Goal: Task Accomplishment & Management: Manage account settings

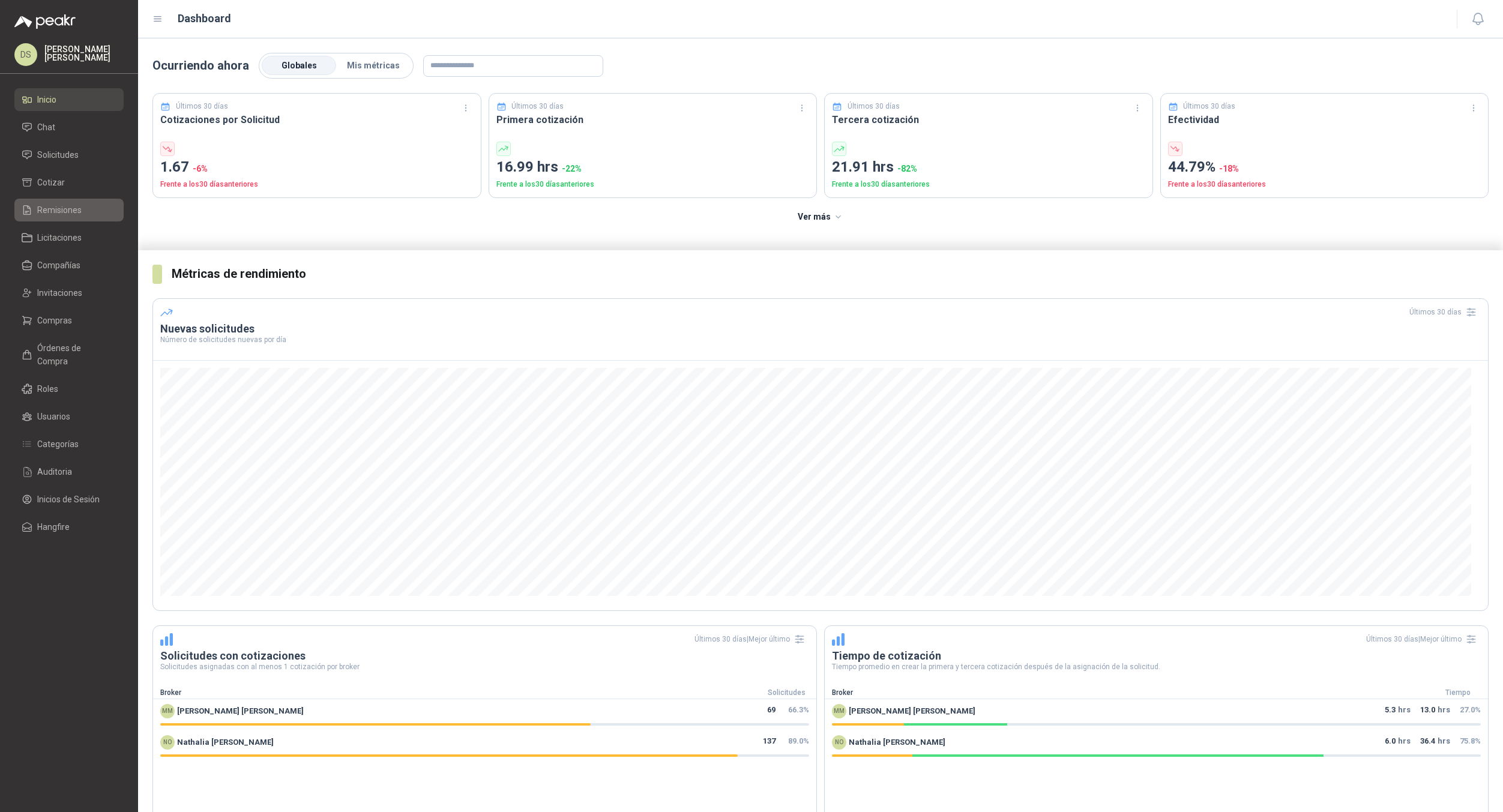
click at [81, 216] on span "Remisiones" at bounding box center [59, 210] width 44 height 13
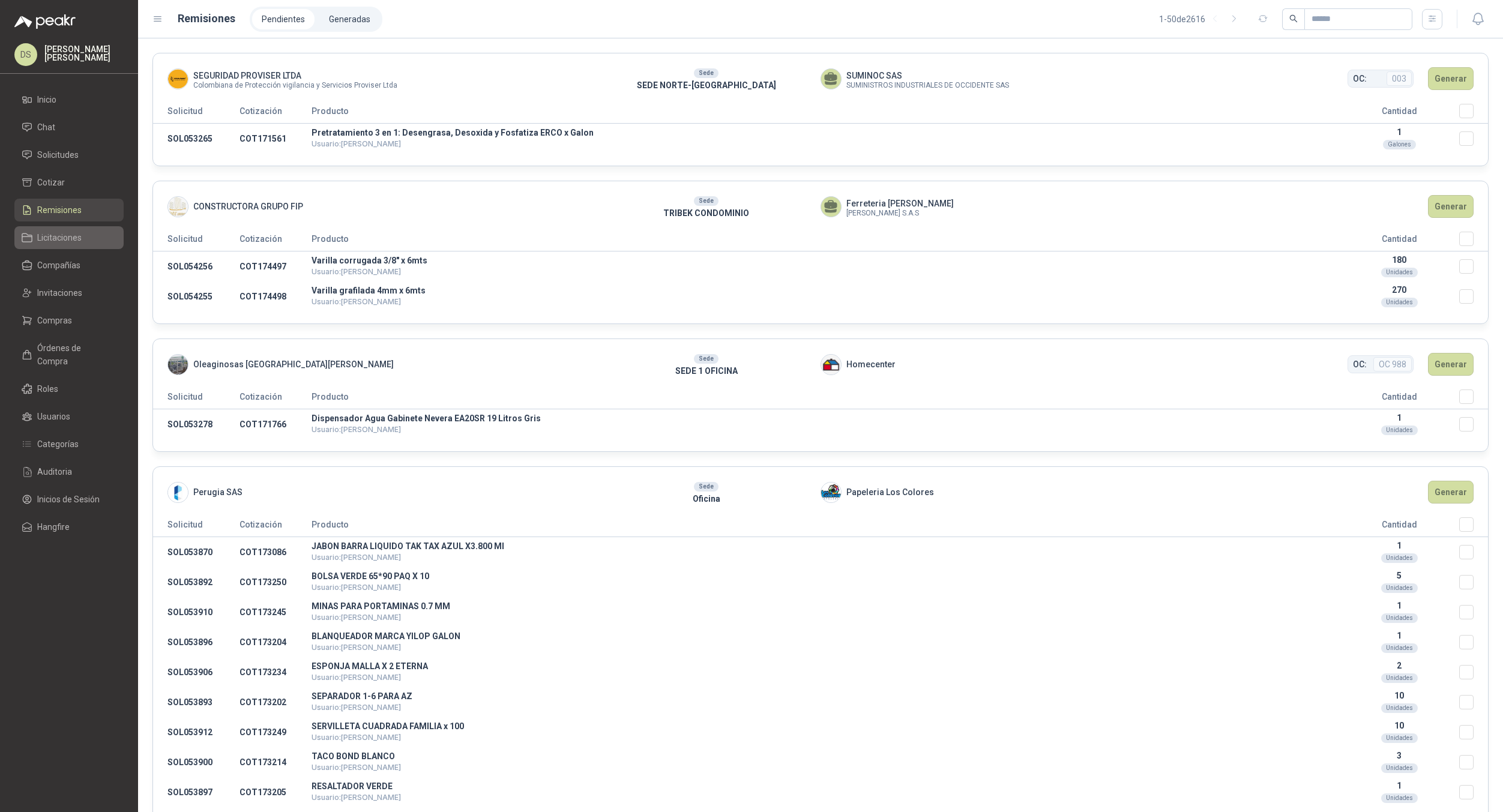
click at [75, 238] on span "Licitaciones" at bounding box center [59, 238] width 44 height 13
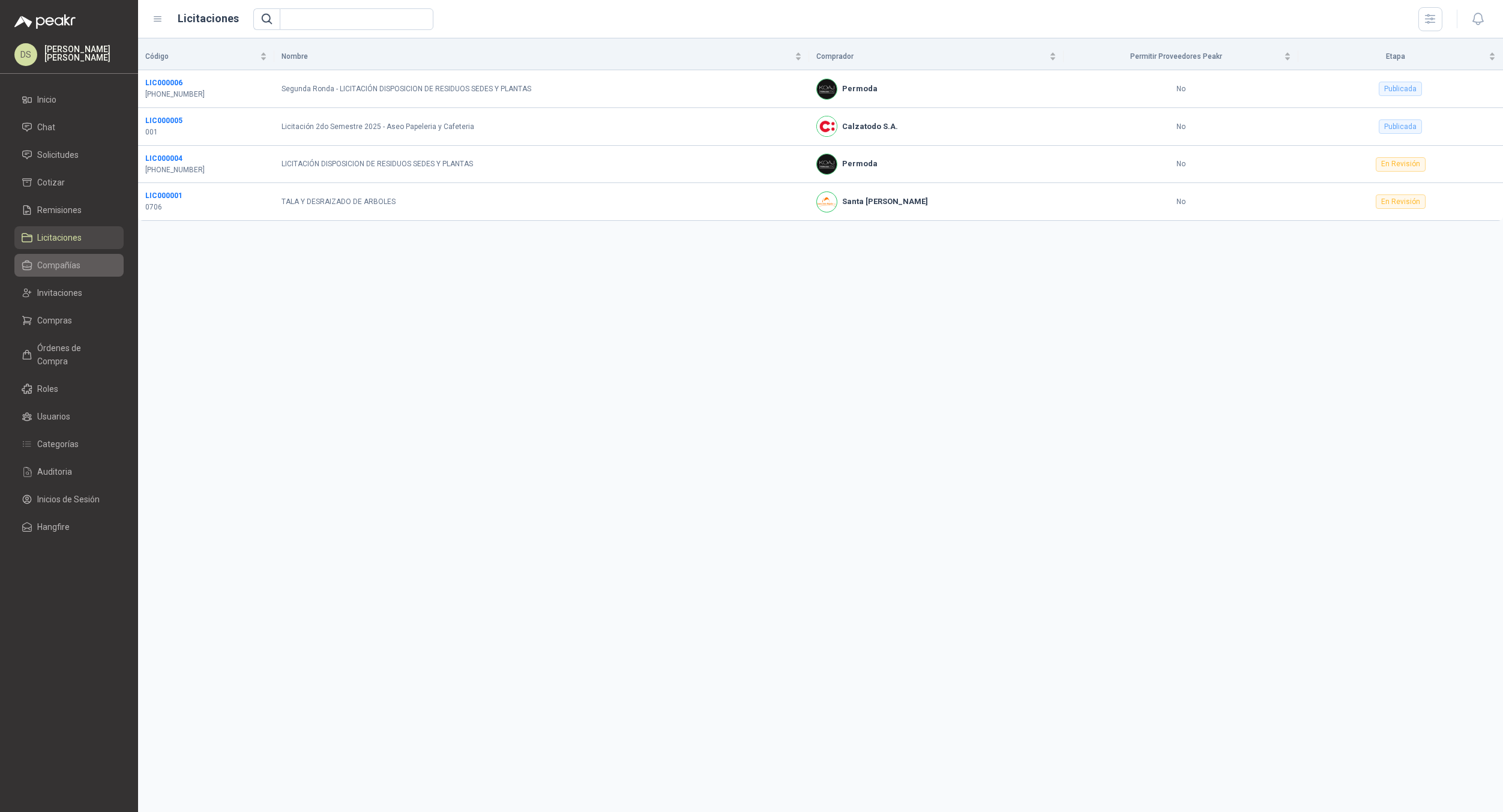
click at [91, 271] on li "Compañías" at bounding box center [68, 265] width 95 height 13
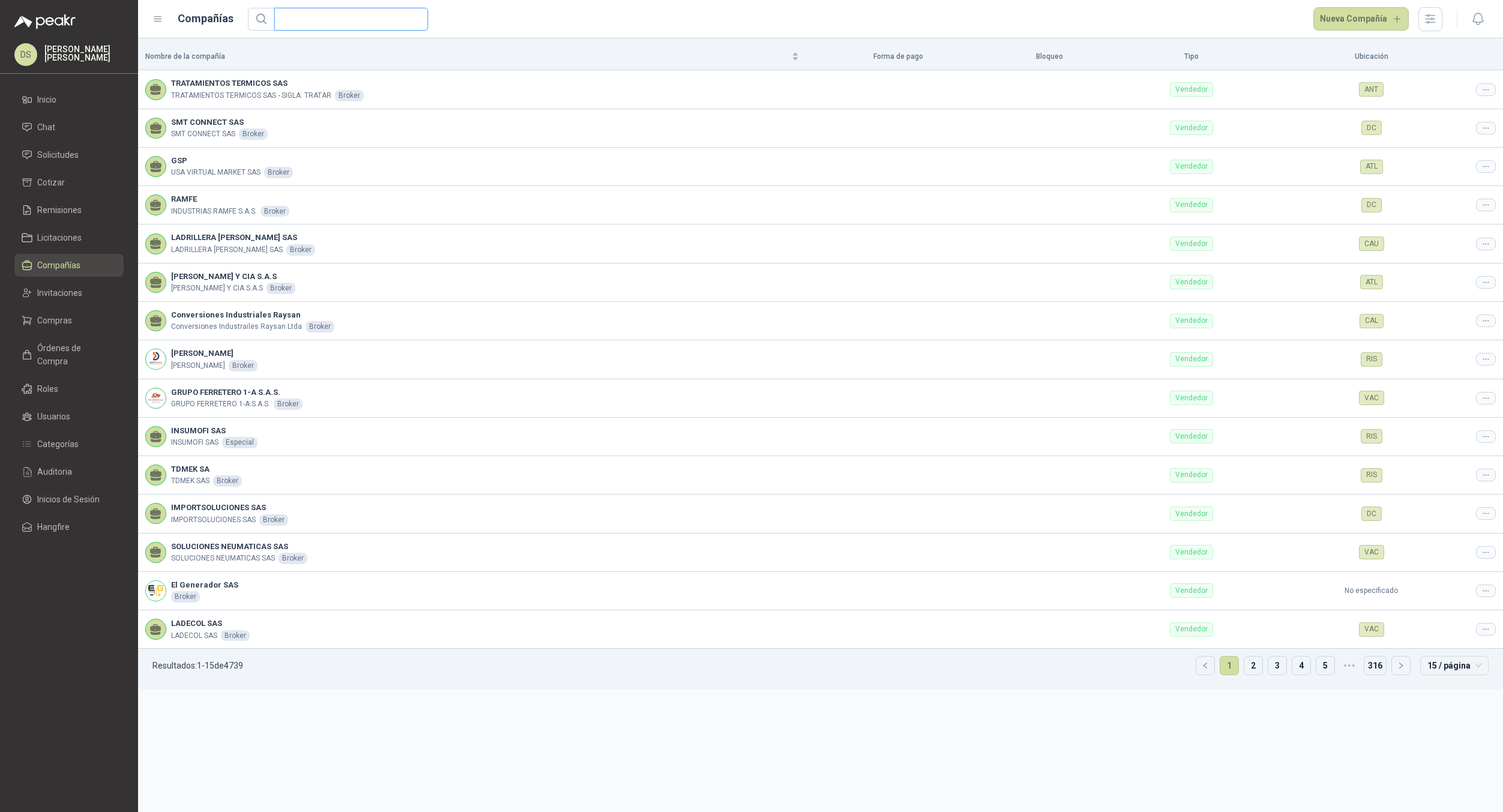
click at [374, 21] on input "text" at bounding box center [346, 19] width 129 height 21
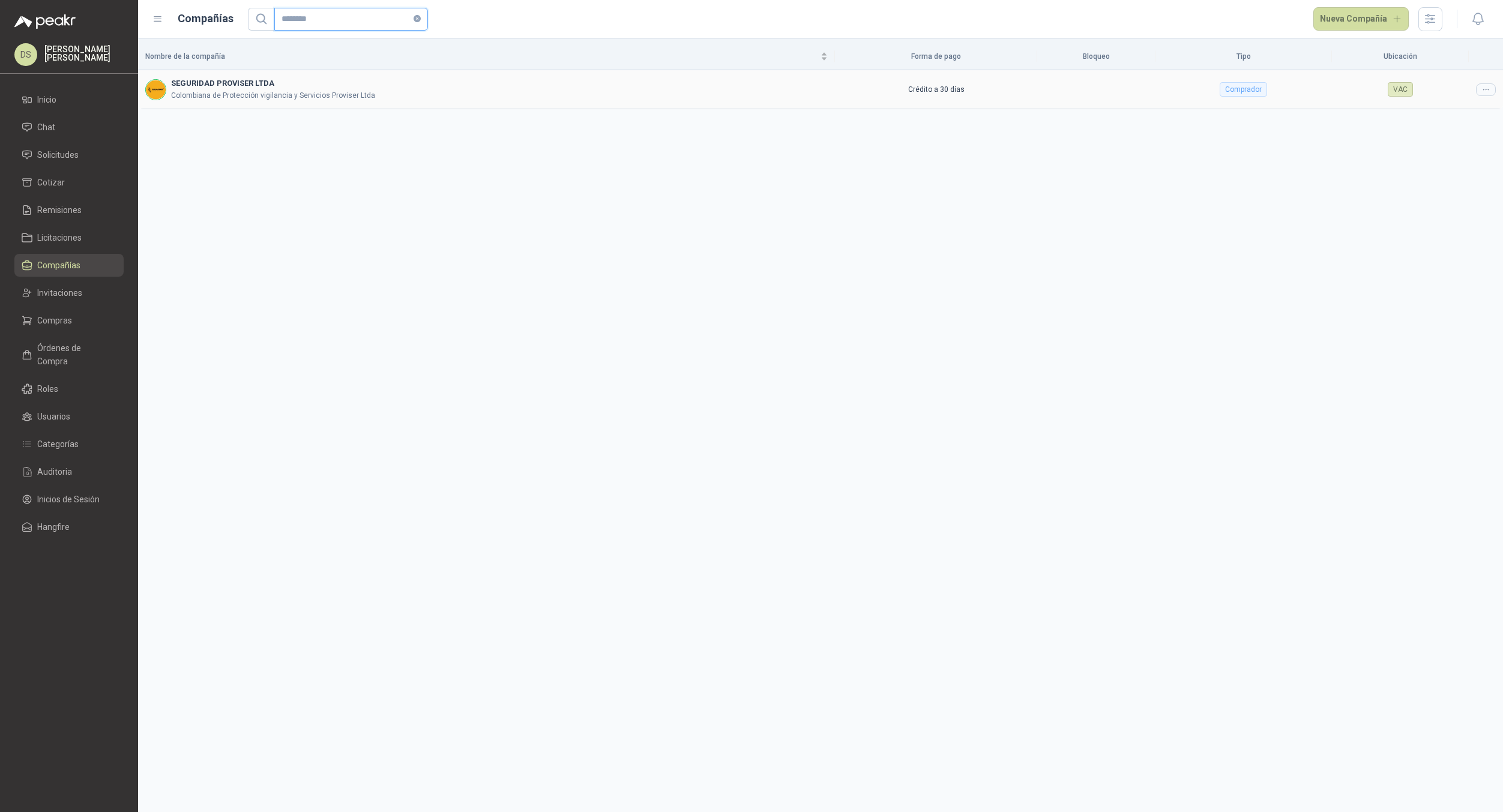
type input "********"
click at [1484, 90] on icon at bounding box center [1486, 90] width 5 height 1
click at [1407, 118] on div "Nombre de la compañía Forma de pago Bloqueo Tipo Ubicación SEGURIDAD PROVISER L…" at bounding box center [820, 425] width 1365 height 773
click at [1446, 107] on td "VAC" at bounding box center [1400, 89] width 137 height 39
click at [1484, 93] on icon at bounding box center [1486, 89] width 9 height 9
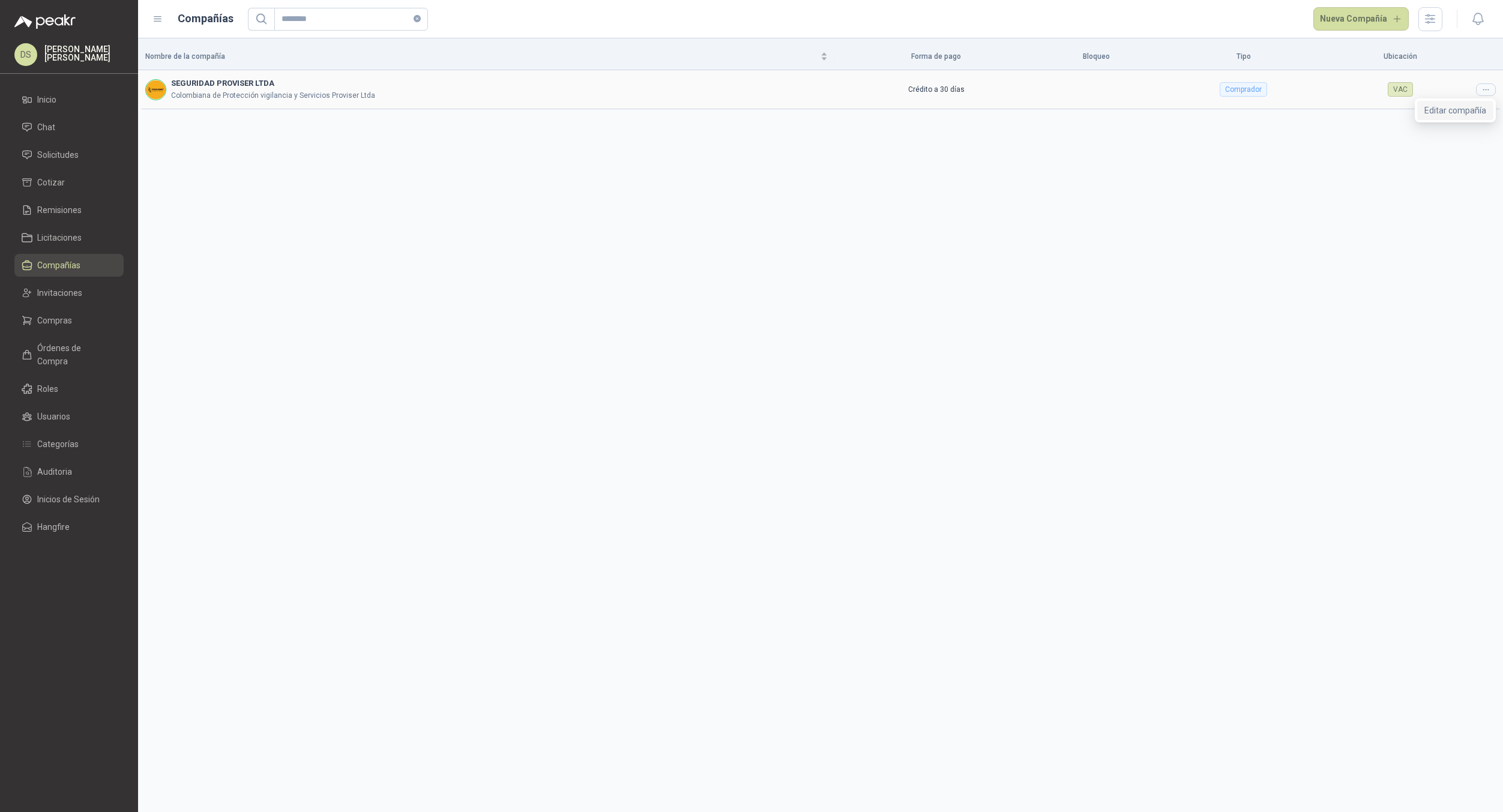
click at [1449, 115] on span "Editar compañía" at bounding box center [1454, 110] width 62 height 13
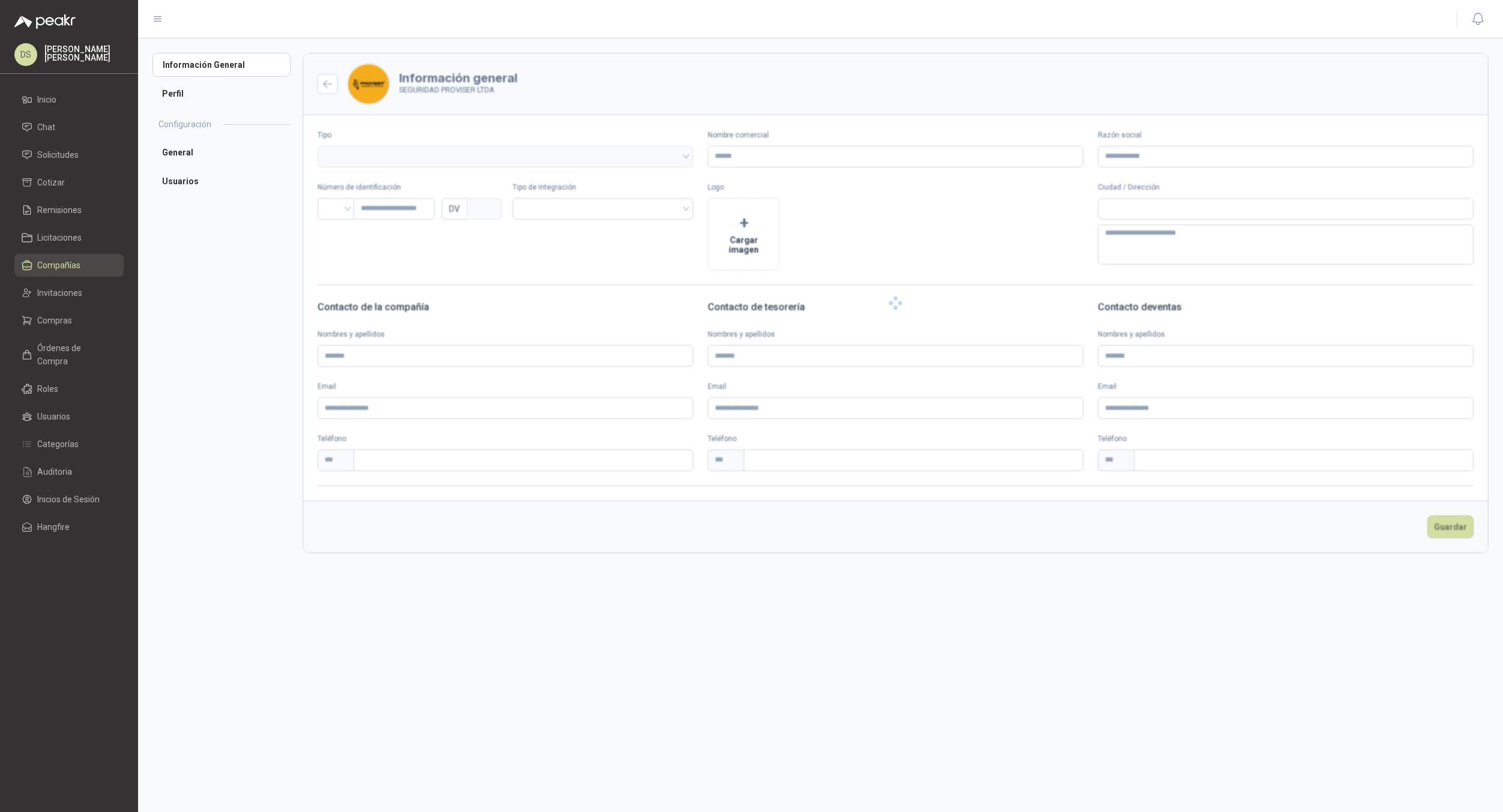
type input "**********"
type input "*********"
type input "*"
type textarea "**********"
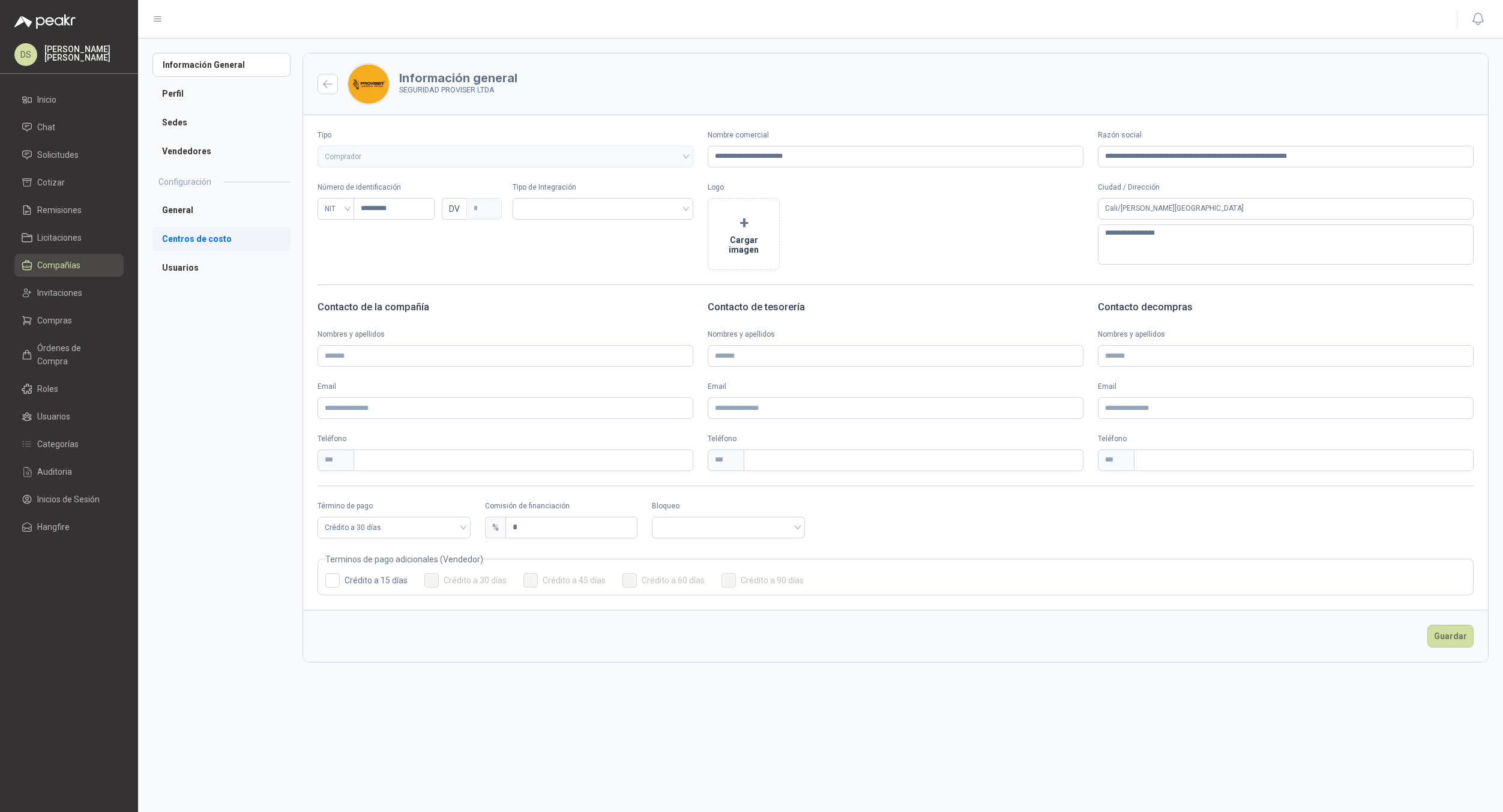
click at [191, 244] on li "Centros de costo" at bounding box center [222, 238] width 138 height 24
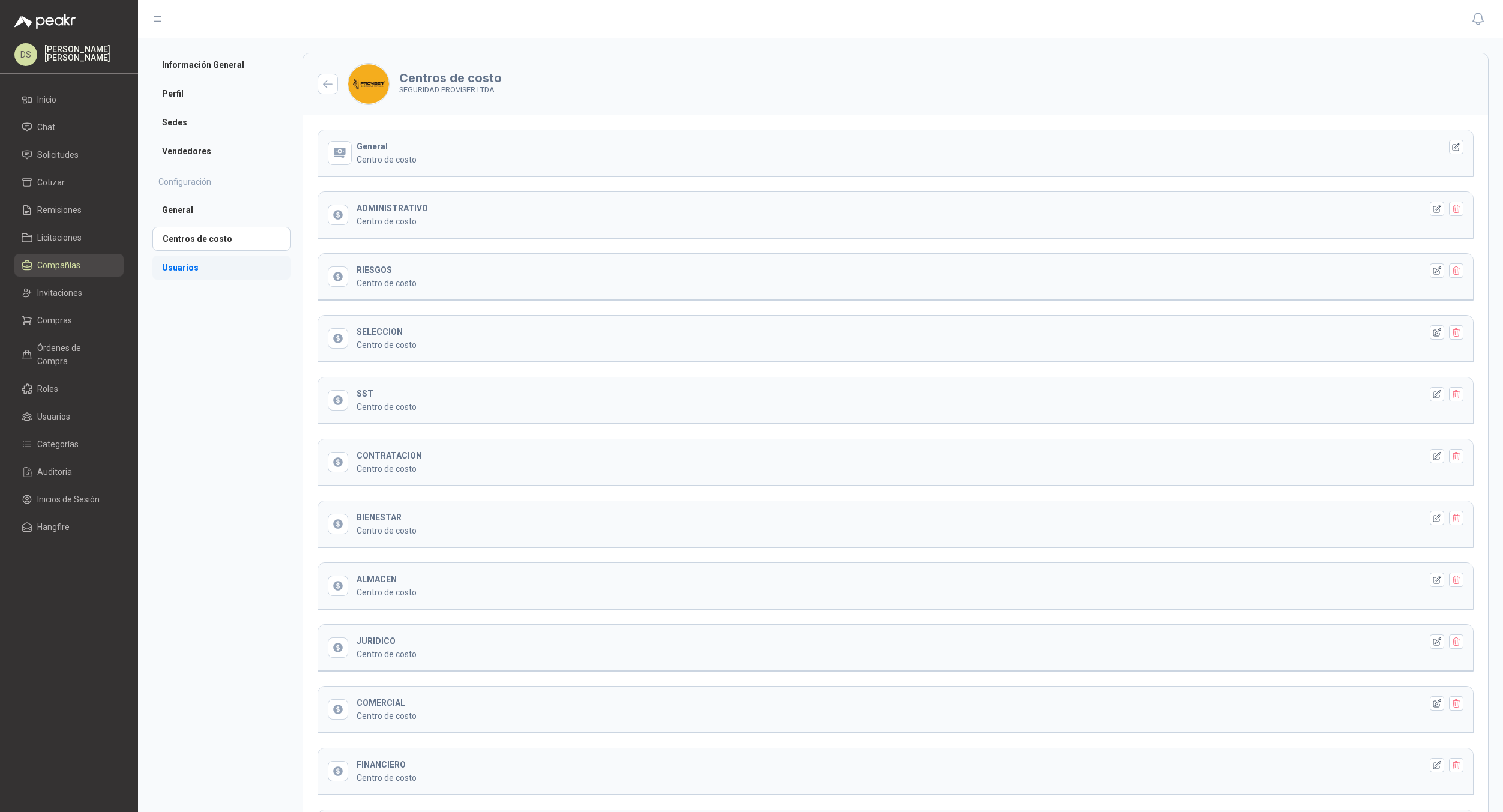
click at [217, 260] on li "Usuarios" at bounding box center [222, 267] width 138 height 24
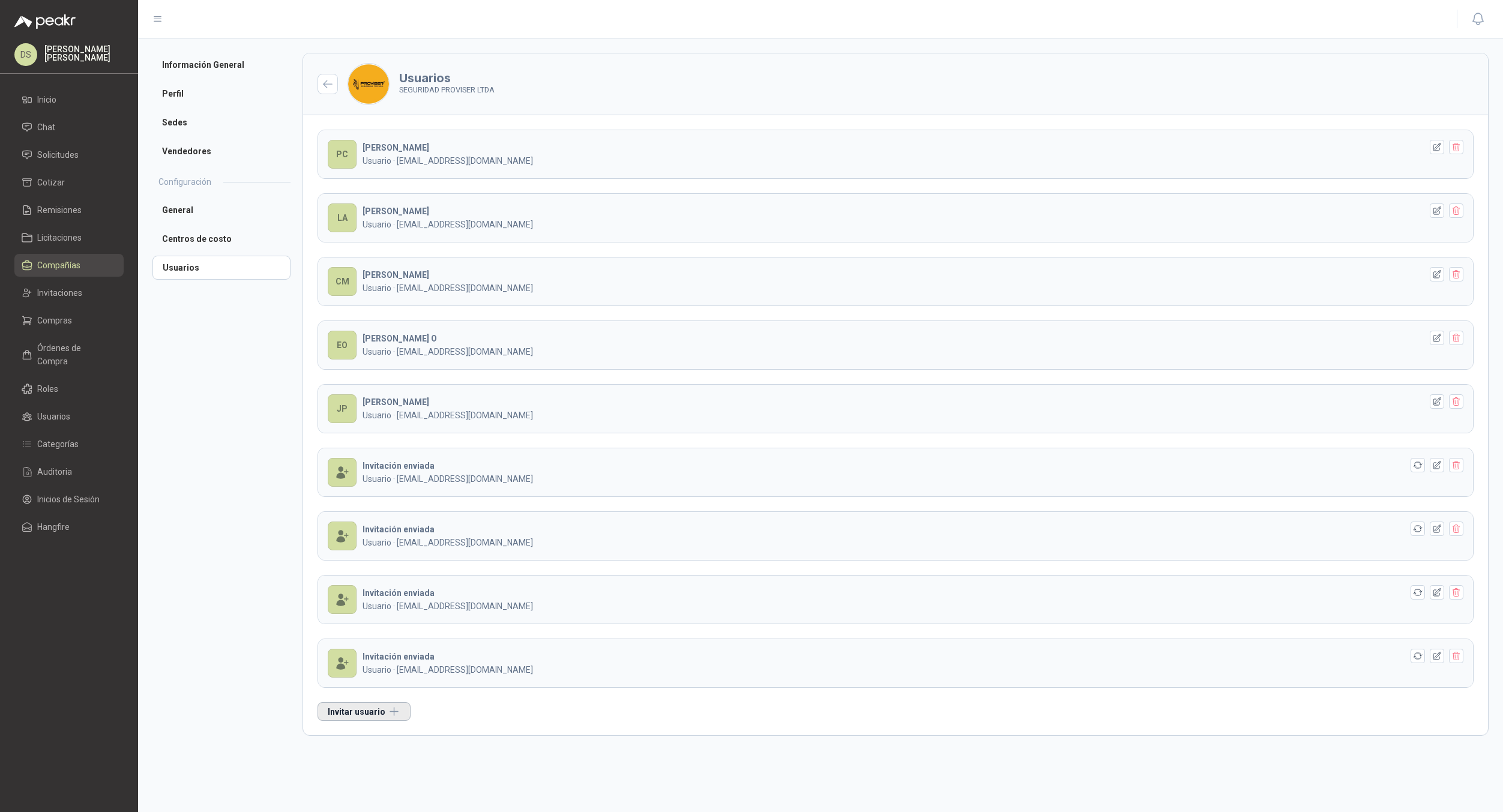
click at [389, 705] on button "Invitar usuario" at bounding box center [364, 712] width 93 height 19
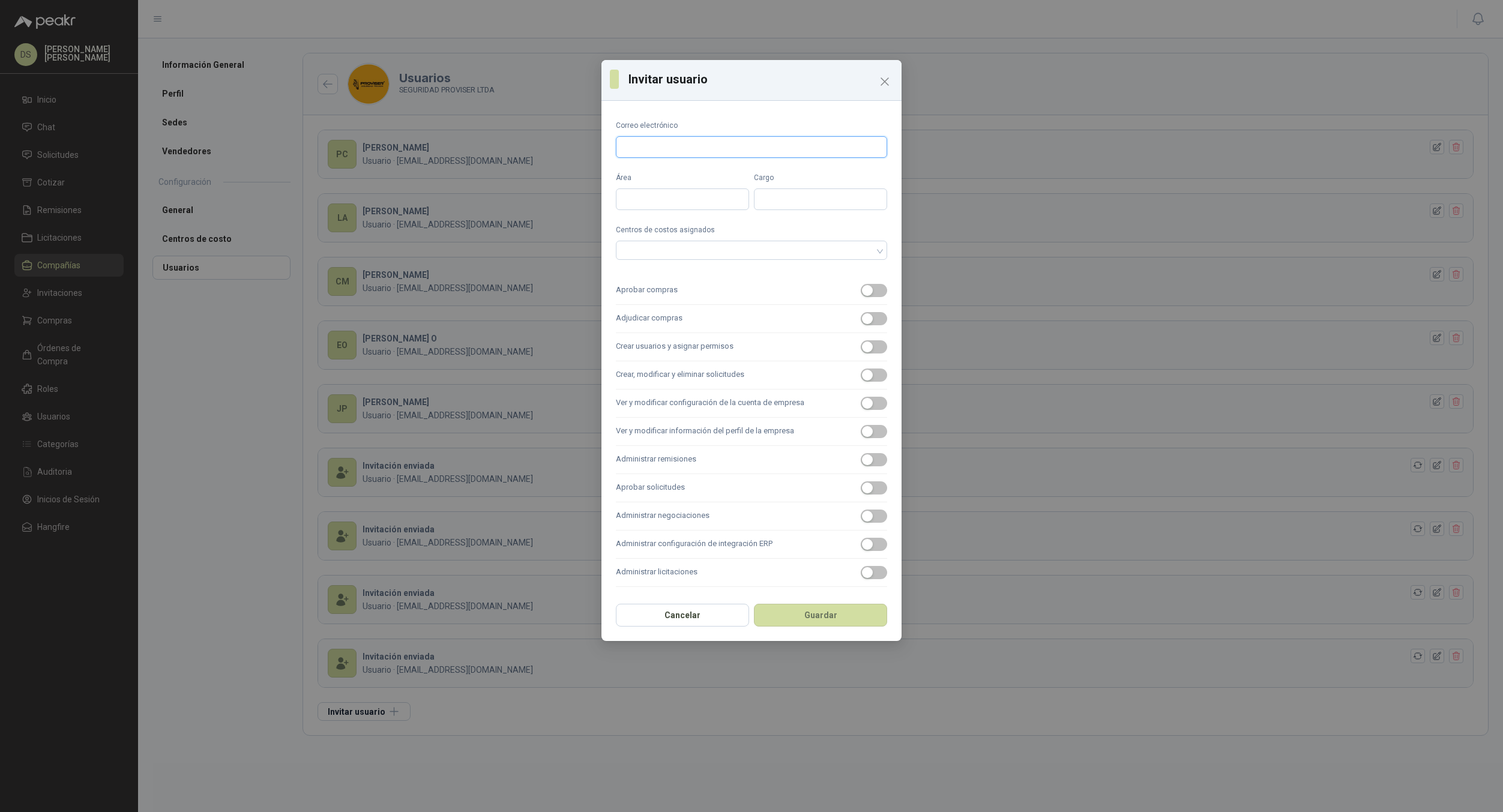
click at [693, 141] on input "Correo electrónico" at bounding box center [751, 147] width 271 height 21
type input "**********"
click at [702, 136] on input "**********" at bounding box center [751, 147] width 271 height 21
click at [712, 139] on input "Correo electrónico" at bounding box center [751, 147] width 271 height 21
type input "**********"
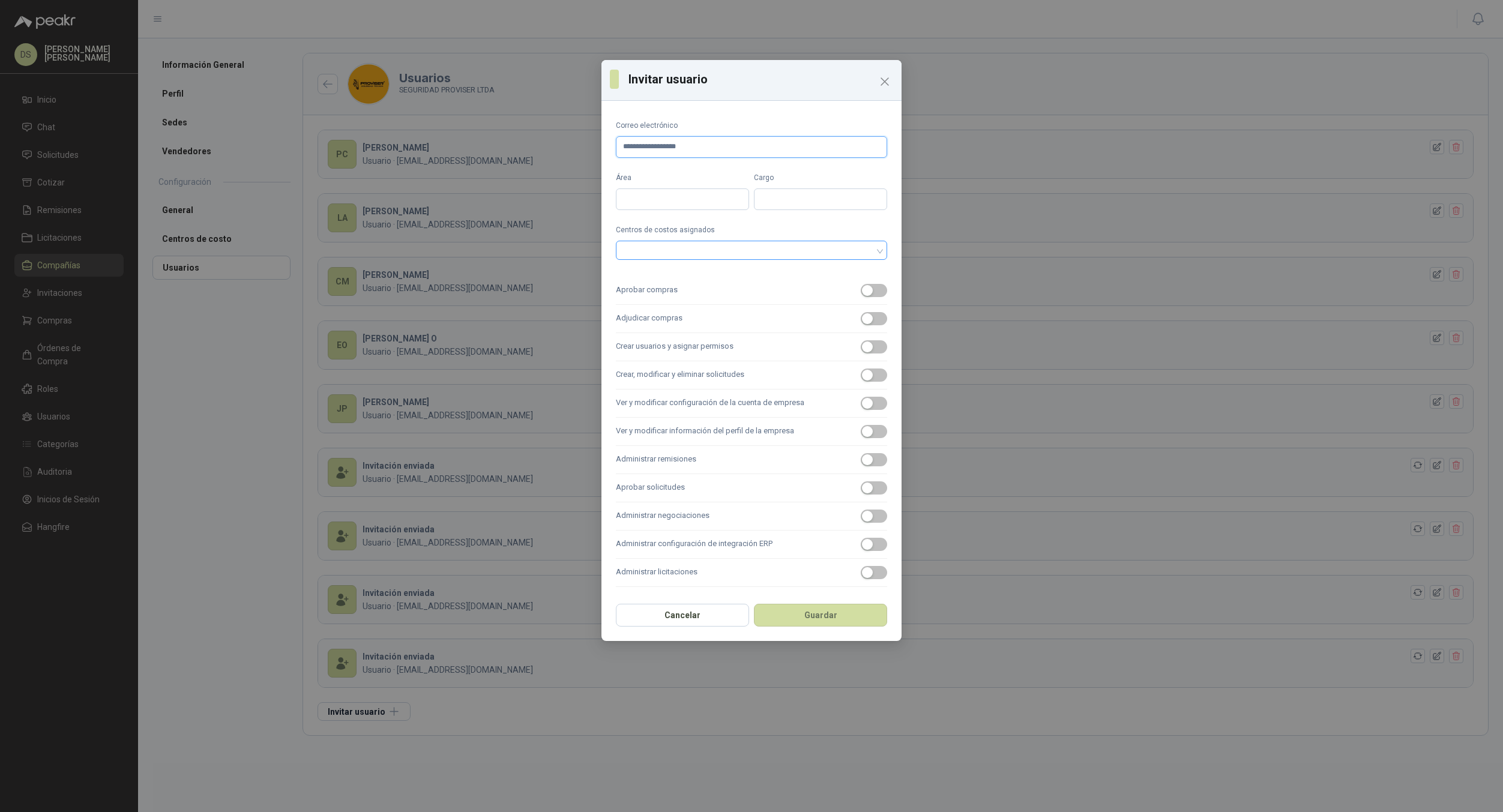
click at [771, 254] on div at bounding box center [745, 250] width 254 height 8
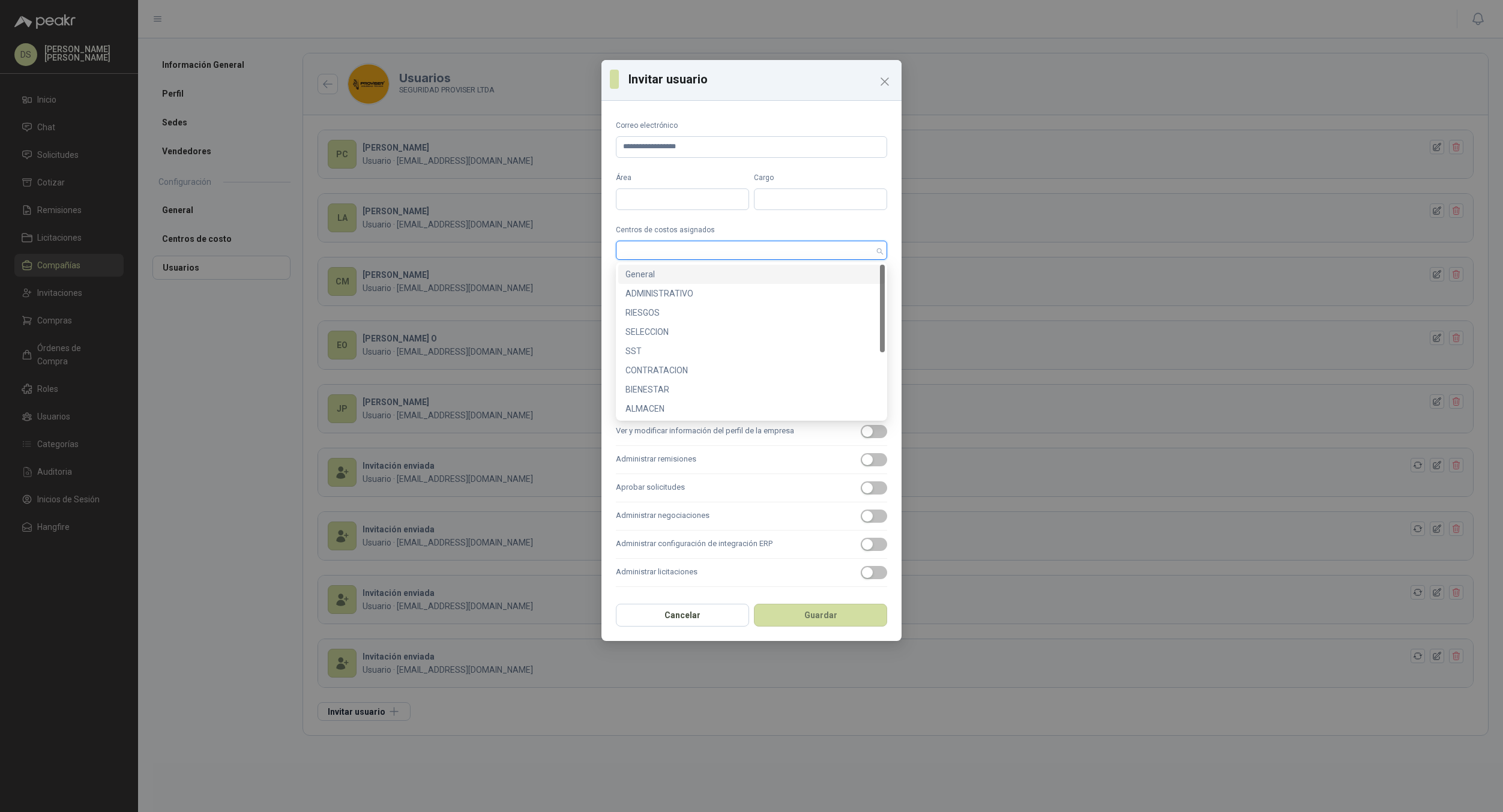
click at [693, 268] on div "General" at bounding box center [751, 274] width 252 height 13
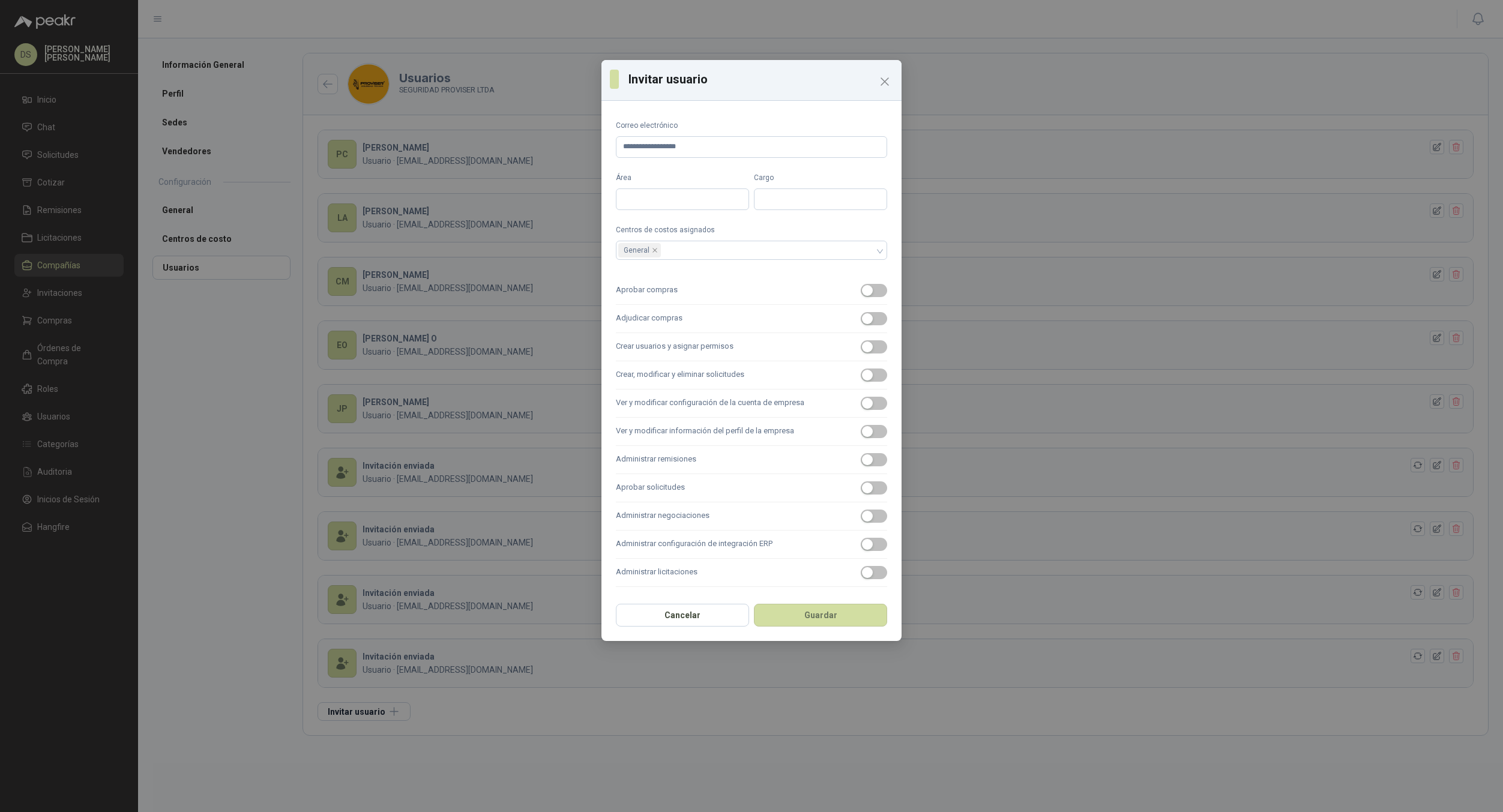
click at [861, 284] on button "Aprobar compras" at bounding box center [874, 291] width 26 height 13
click at [702, 251] on div "General" at bounding box center [745, 250] width 254 height 16
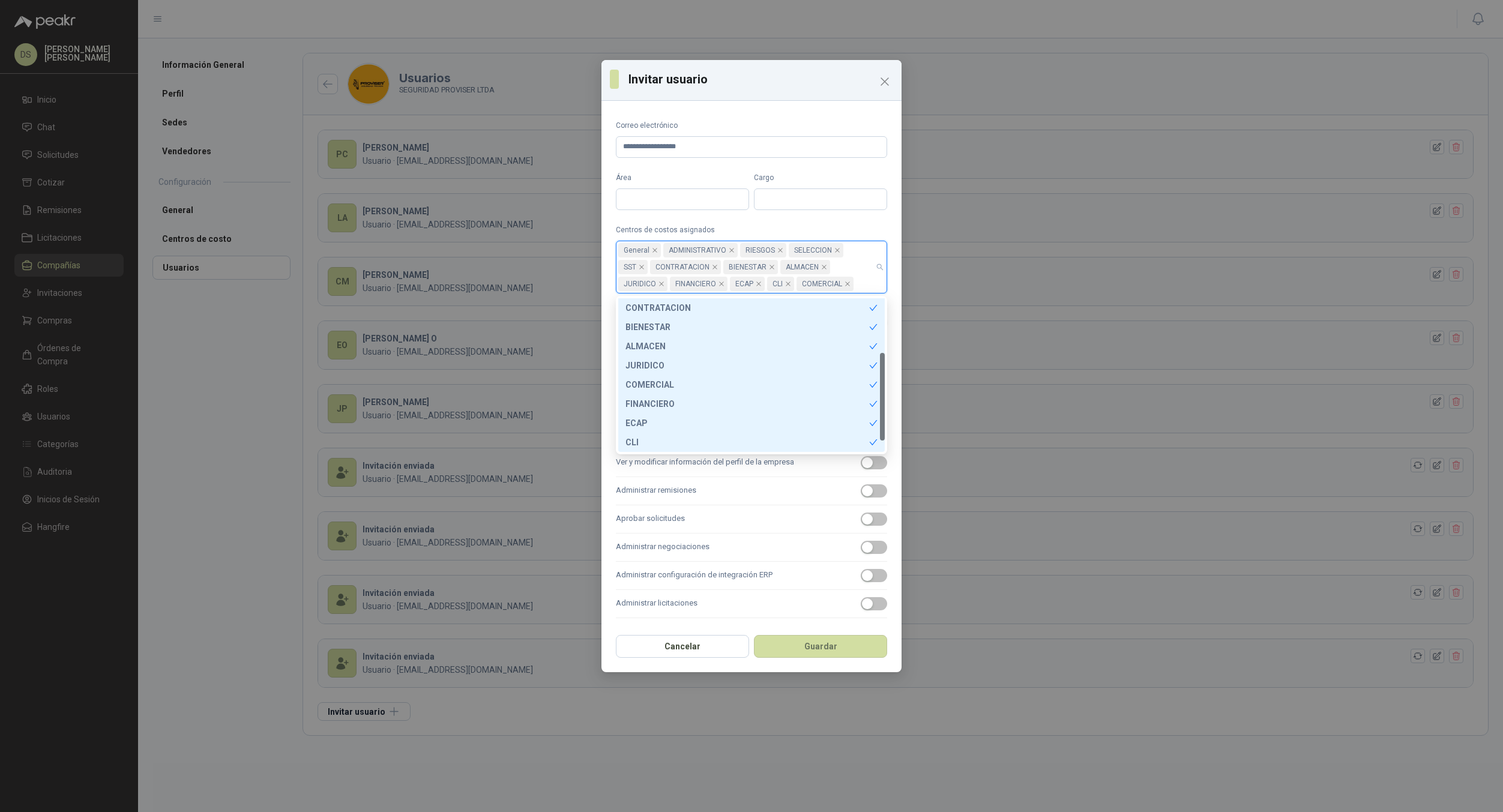
scroll to position [115, 0]
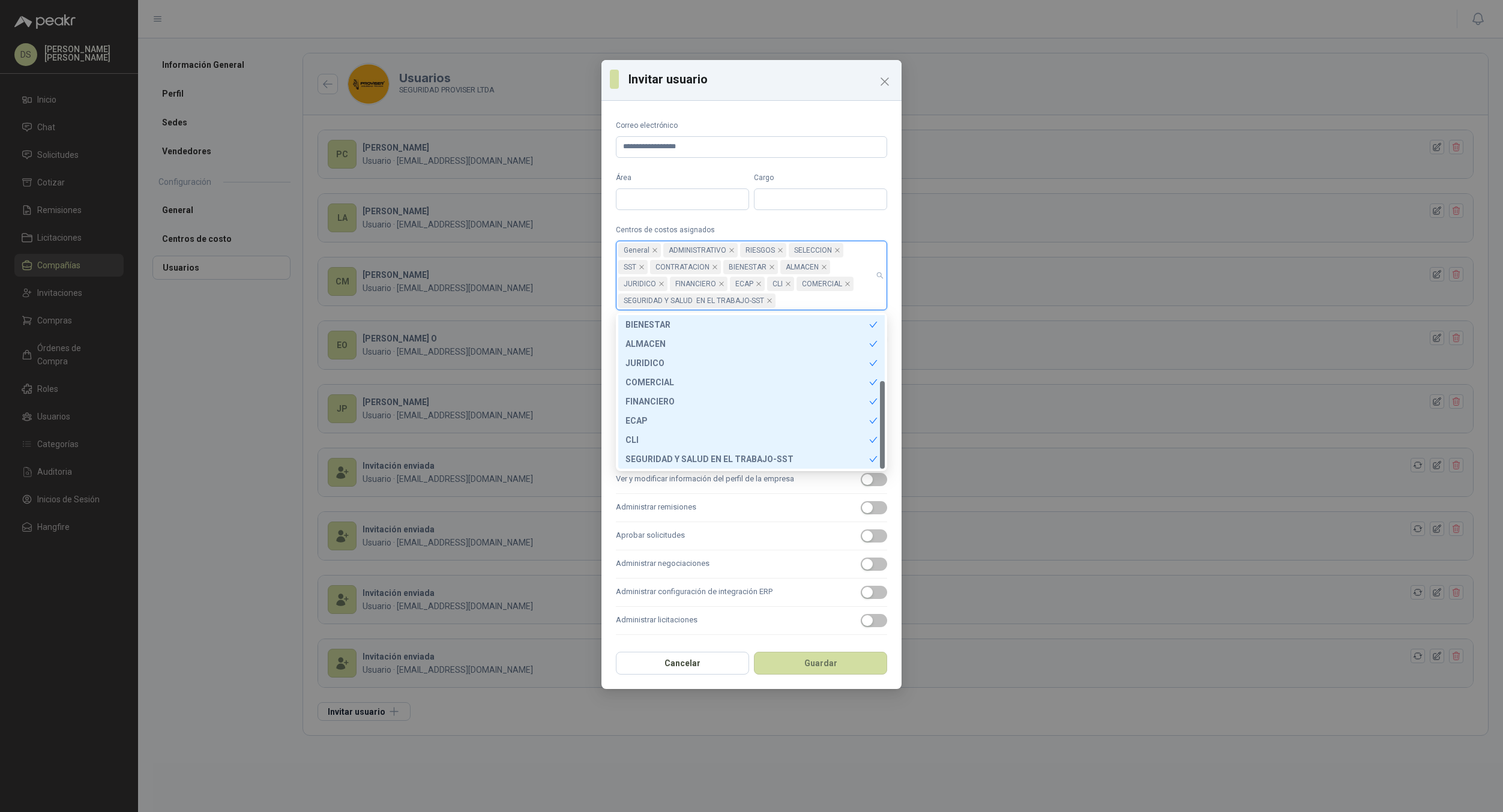
click at [823, 176] on label "Cargo" at bounding box center [820, 178] width 133 height 12
click at [823, 189] on input "Cargo" at bounding box center [820, 199] width 133 height 21
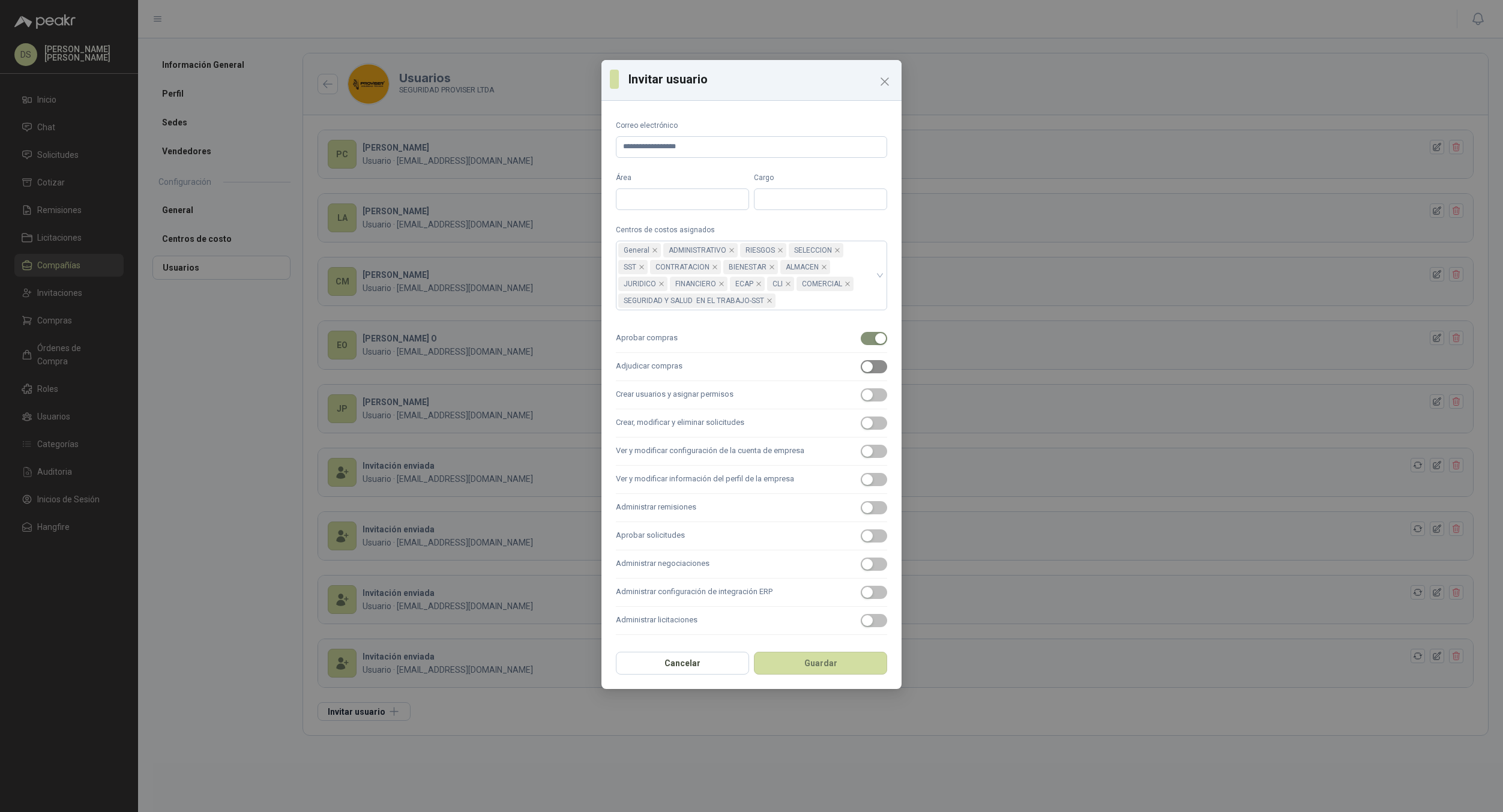
click at [873, 370] on span "button" at bounding box center [874, 366] width 26 height 13
click at [861, 389] on button "Crear usuarios y asignar permisos" at bounding box center [874, 395] width 26 height 13
click at [861, 417] on button "Crear, modificar y eliminar solicitudes" at bounding box center [874, 423] width 26 height 13
click at [861, 445] on button "Ver y modificar configuración de la cuenta de empresa" at bounding box center [874, 451] width 26 height 13
click at [861, 473] on button "Ver y modificar información del perfil de la empresa" at bounding box center [874, 479] width 26 height 13
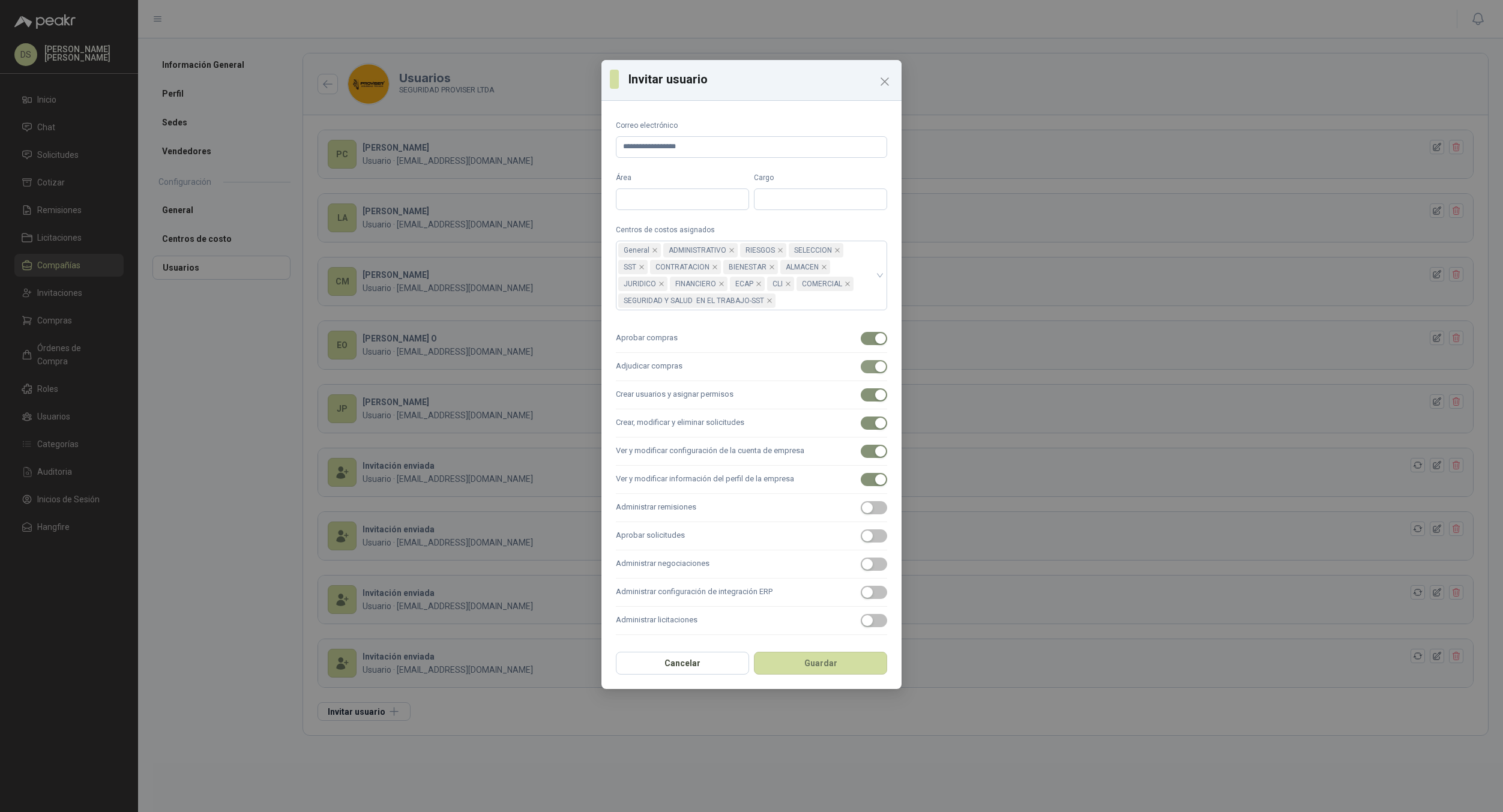
click at [861, 502] on button "Administrar remisiones" at bounding box center [874, 508] width 26 height 13
click at [861, 530] on button "Aprobar solicitudes" at bounding box center [874, 536] width 26 height 13
click at [861, 558] on button "Administrar negociaciones" at bounding box center [874, 564] width 26 height 13
click at [861, 586] on button "Administrar configuración de integración ERP" at bounding box center [874, 592] width 26 height 13
click at [861, 614] on button "Administrar licitaciones" at bounding box center [874, 621] width 26 height 13
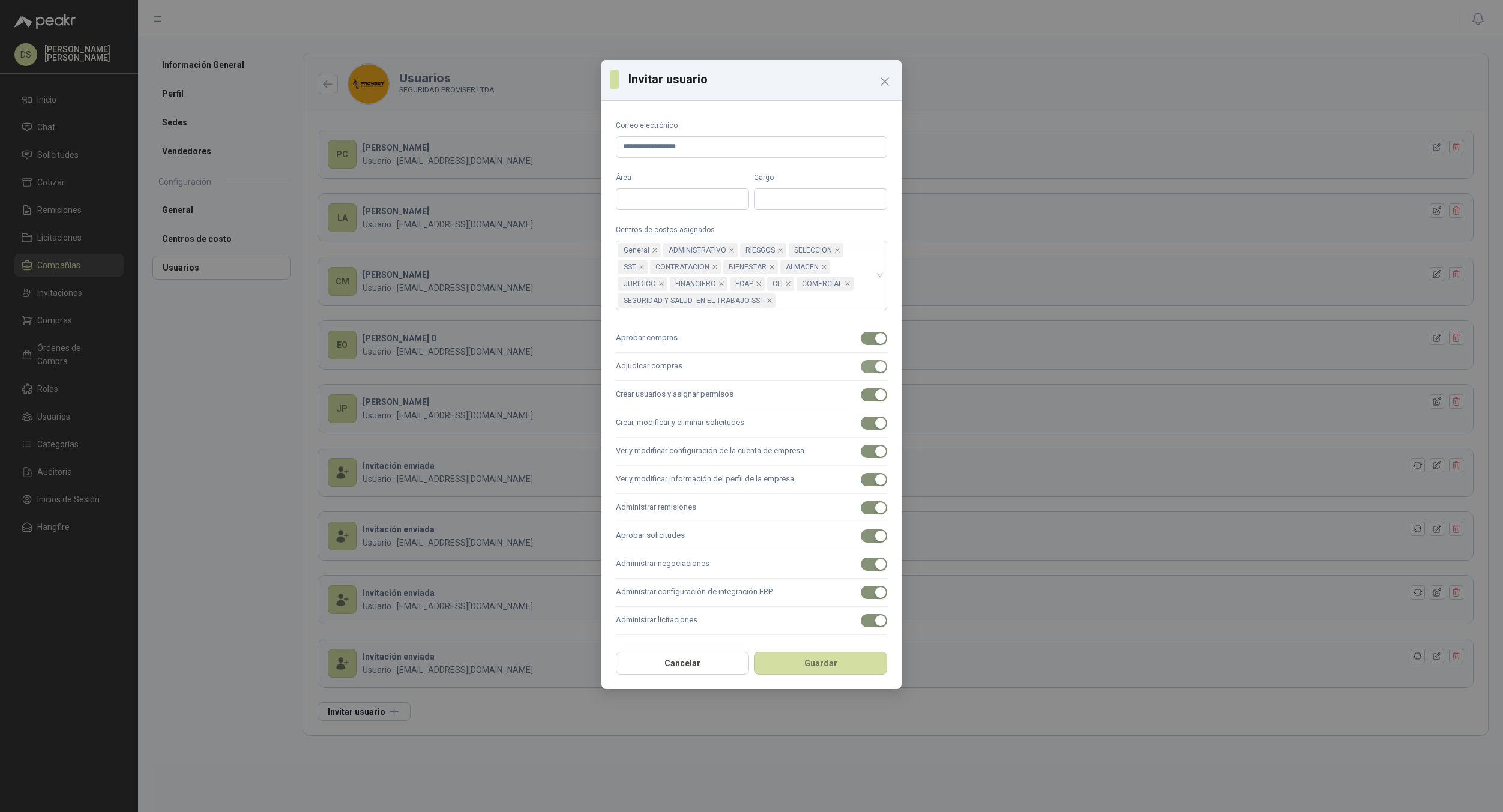
click at [754, 651] on button "Guardar" at bounding box center [820, 663] width 133 height 23
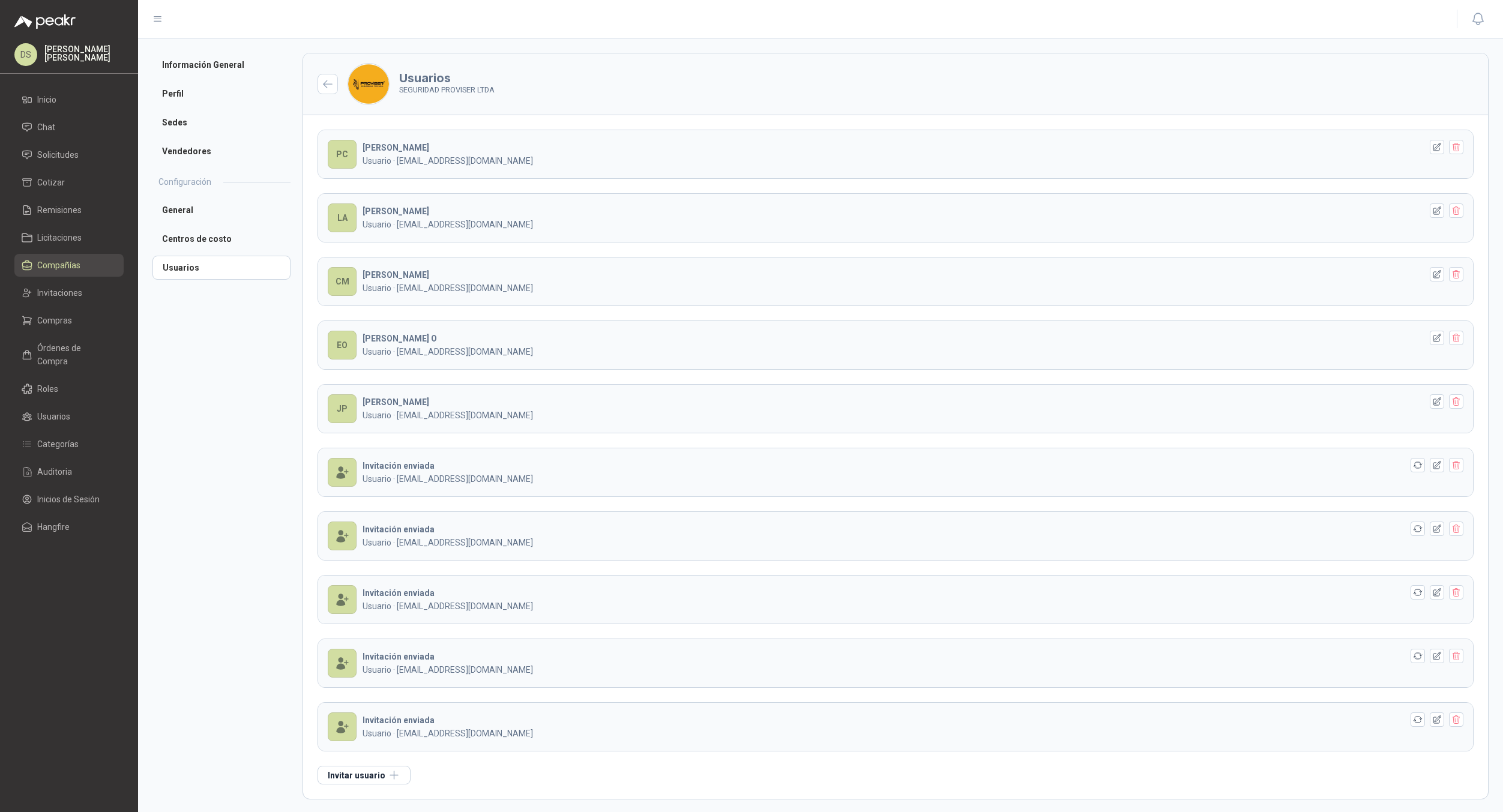
click at [483, 32] on header at bounding box center [820, 19] width 1365 height 39
